Goal: Transaction & Acquisition: Obtain resource

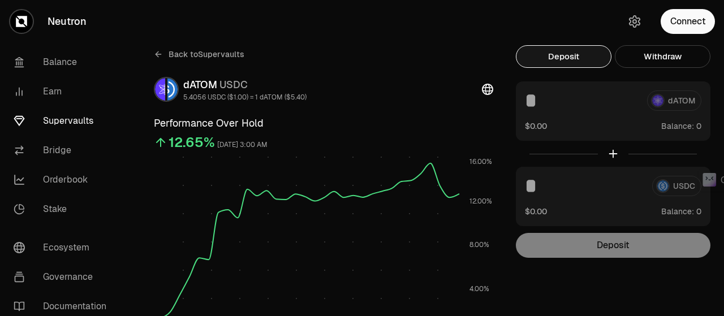
scroll to position [23, 0]
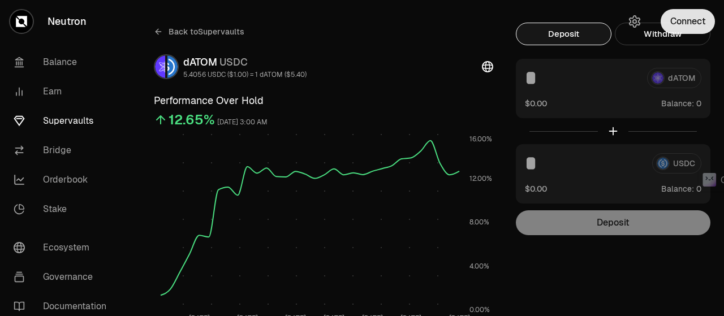
click at [675, 13] on button "Connect" at bounding box center [688, 21] width 54 height 25
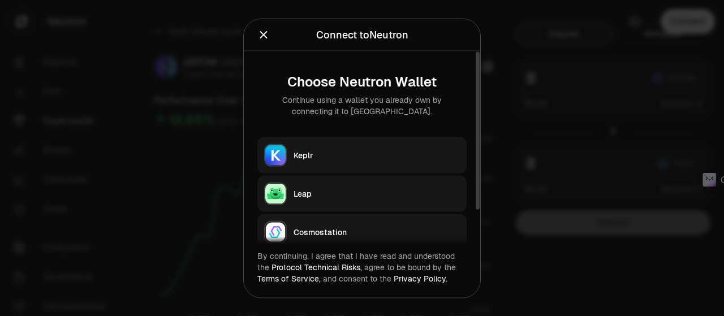
click at [340, 156] on div "Keplr" at bounding box center [377, 154] width 166 height 11
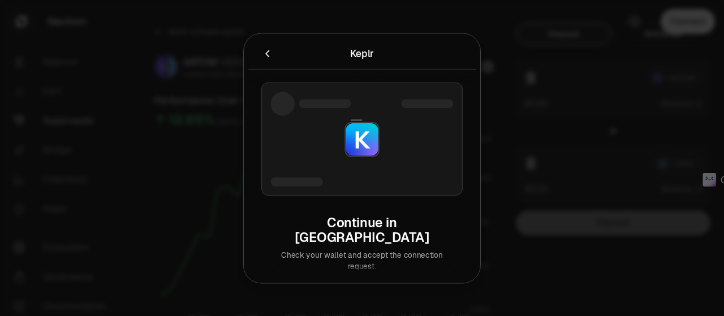
type input "**"
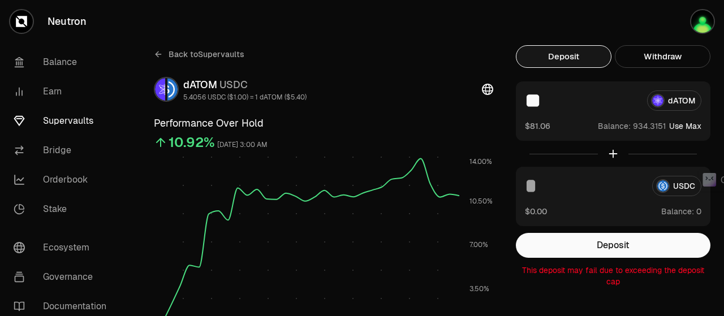
scroll to position [0, 0]
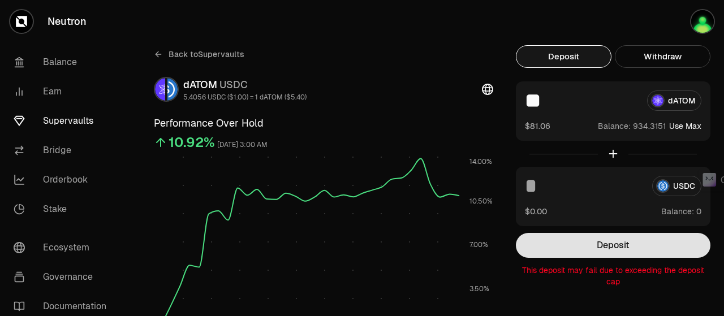
click at [606, 246] on button "Deposit" at bounding box center [613, 245] width 195 height 25
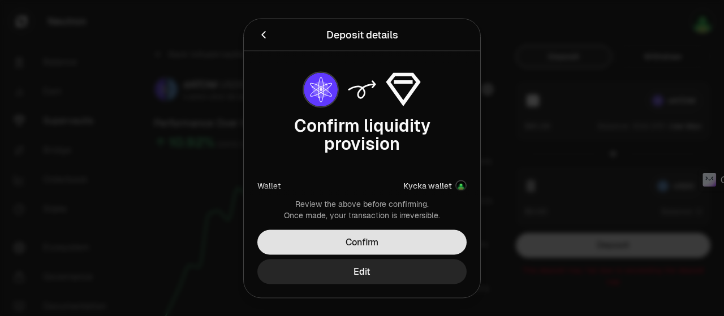
click at [365, 241] on button "Confirm" at bounding box center [361, 242] width 209 height 25
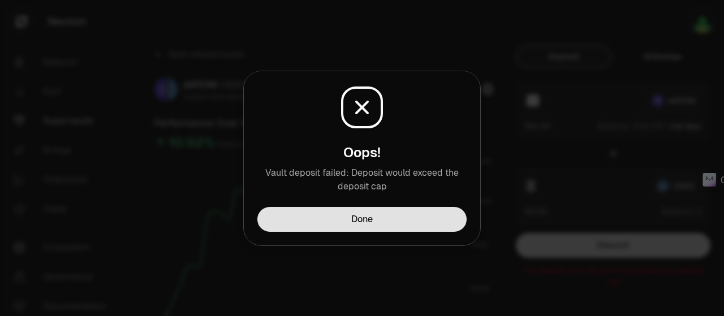
click at [368, 227] on button "Done" at bounding box center [361, 219] width 209 height 25
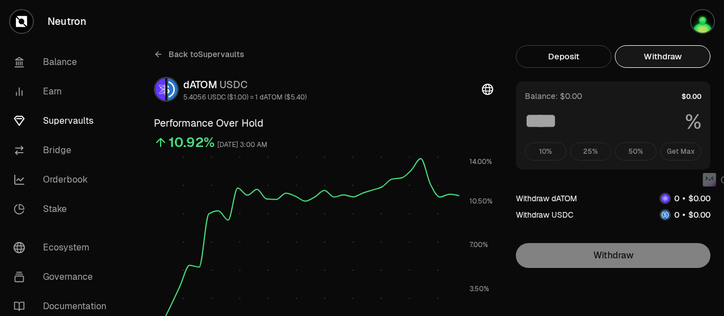
click at [654, 51] on button "Withdraw" at bounding box center [663, 56] width 96 height 23
click at [584, 51] on button "Deposit" at bounding box center [564, 56] width 96 height 23
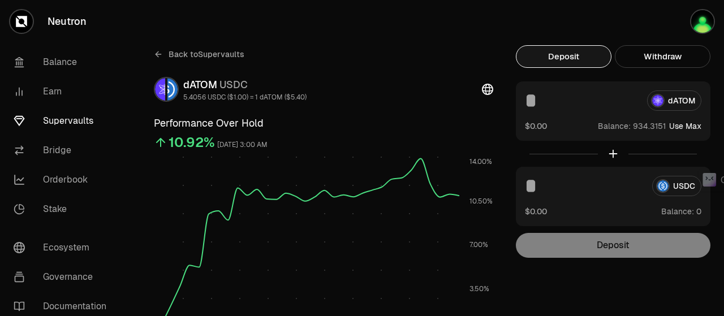
click at [692, 123] on button "Use Max" at bounding box center [685, 125] width 32 height 11
type input "*********"
